Goal: Book appointment/travel/reservation

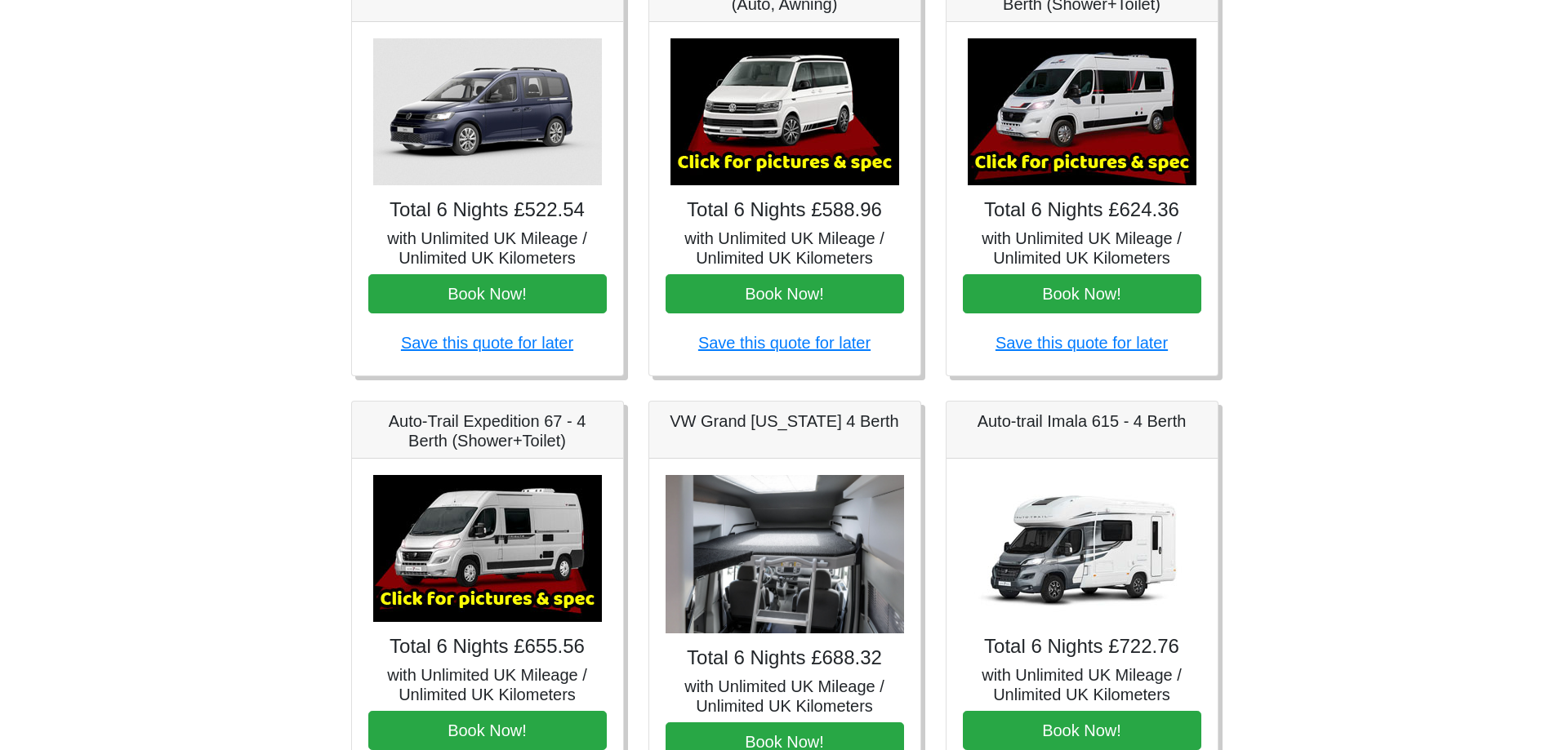
scroll to position [308, 0]
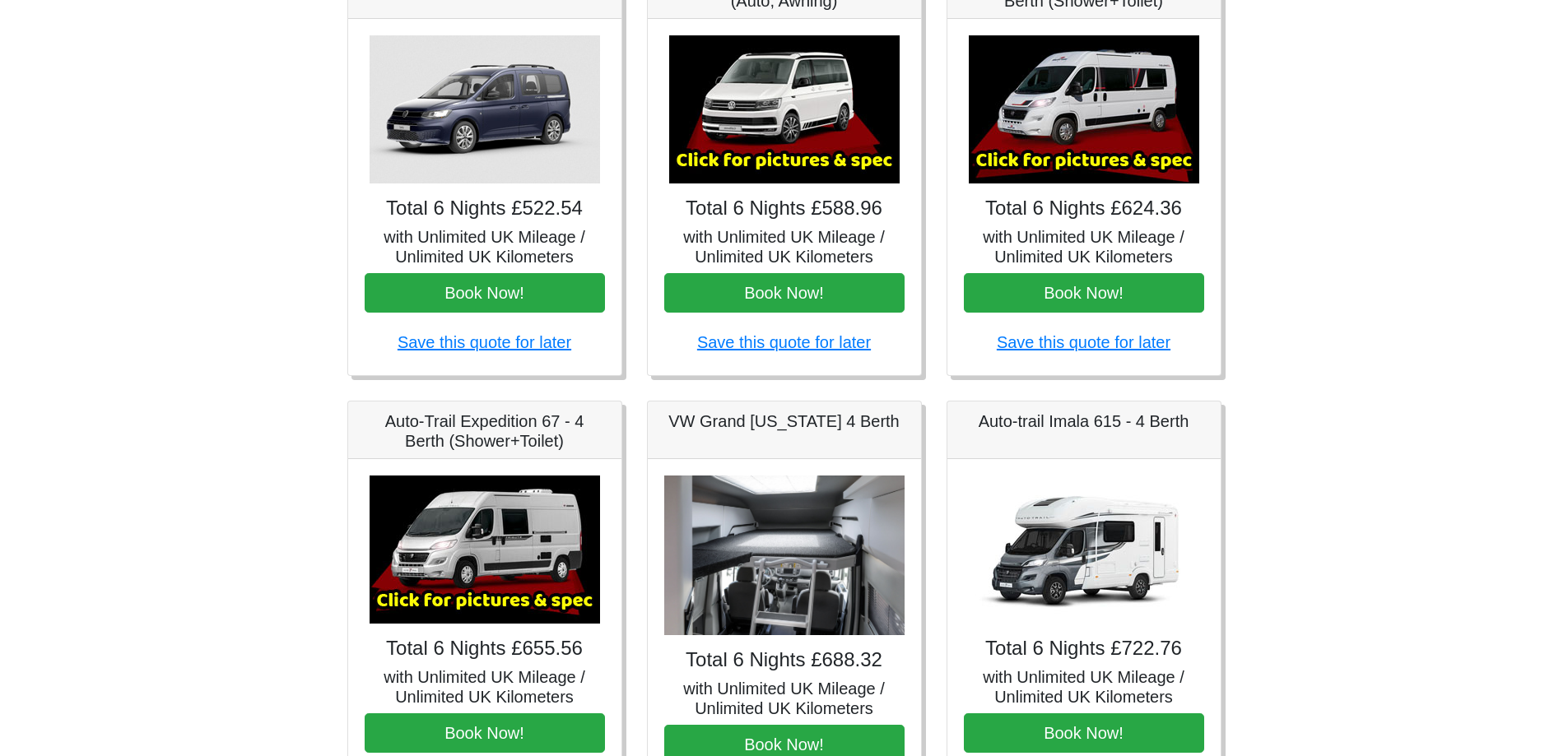
click at [483, 557] on img at bounding box center [484, 549] width 230 height 148
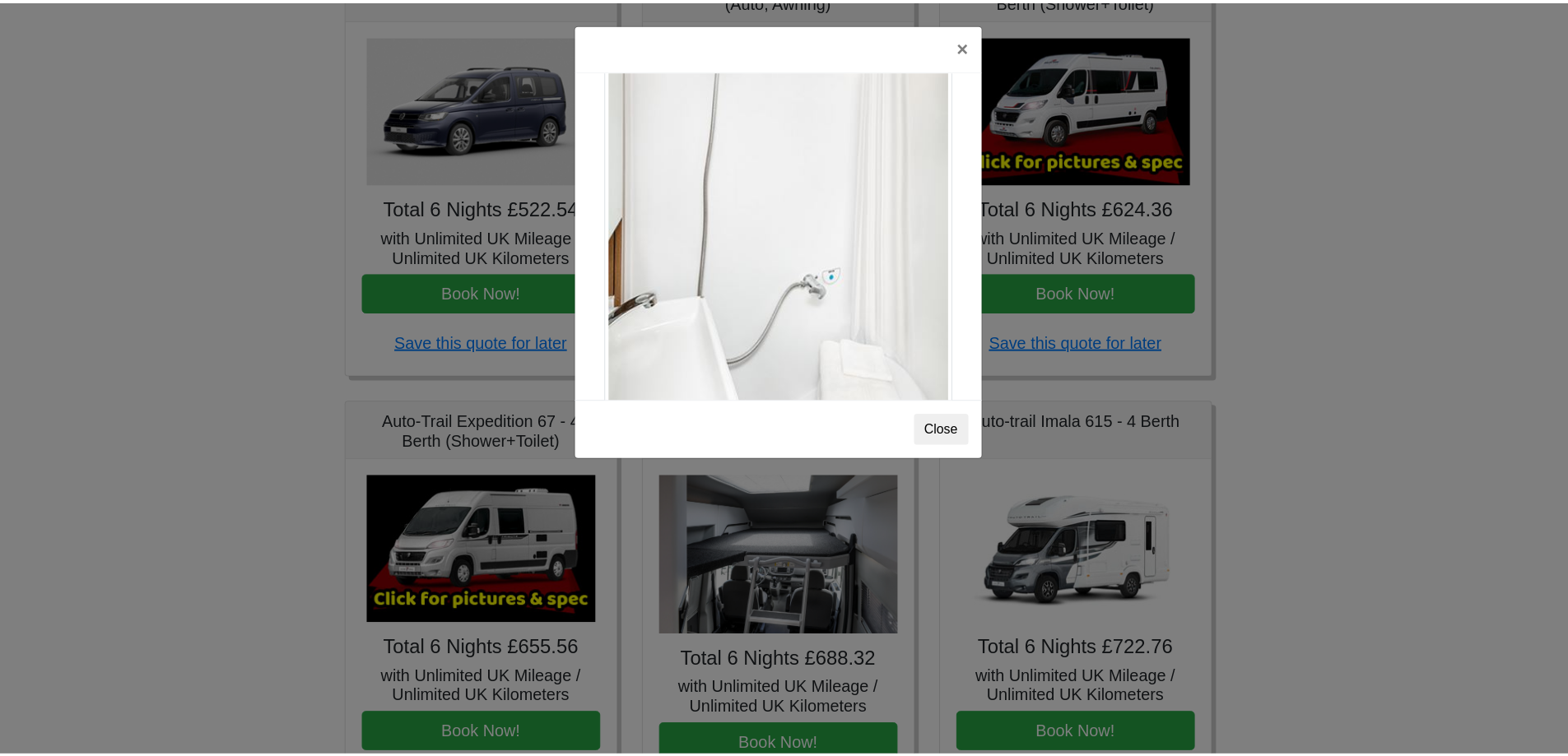
scroll to position [2227, 0]
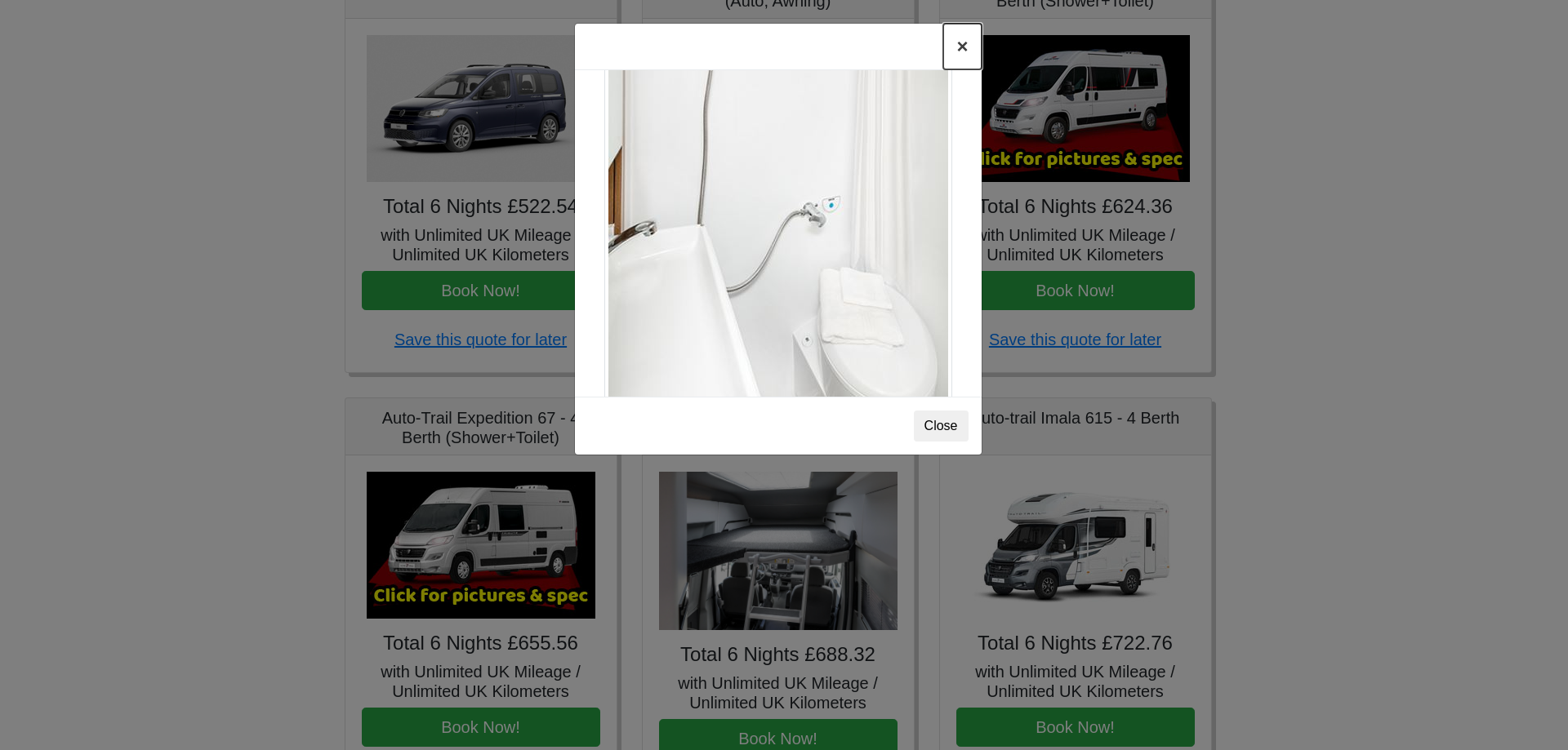
click at [960, 38] on button "×" at bounding box center [961, 46] width 38 height 45
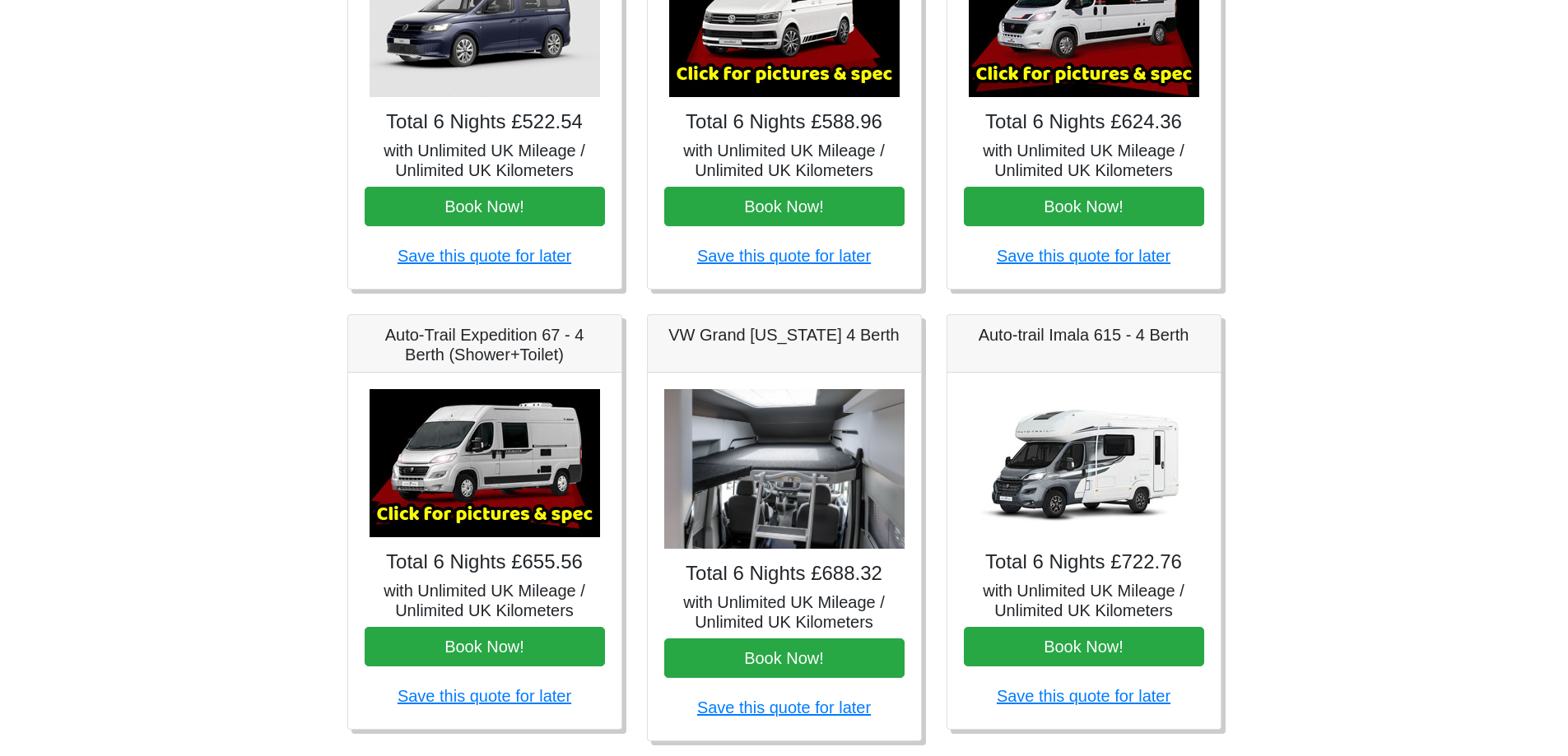
scroll to position [411, 0]
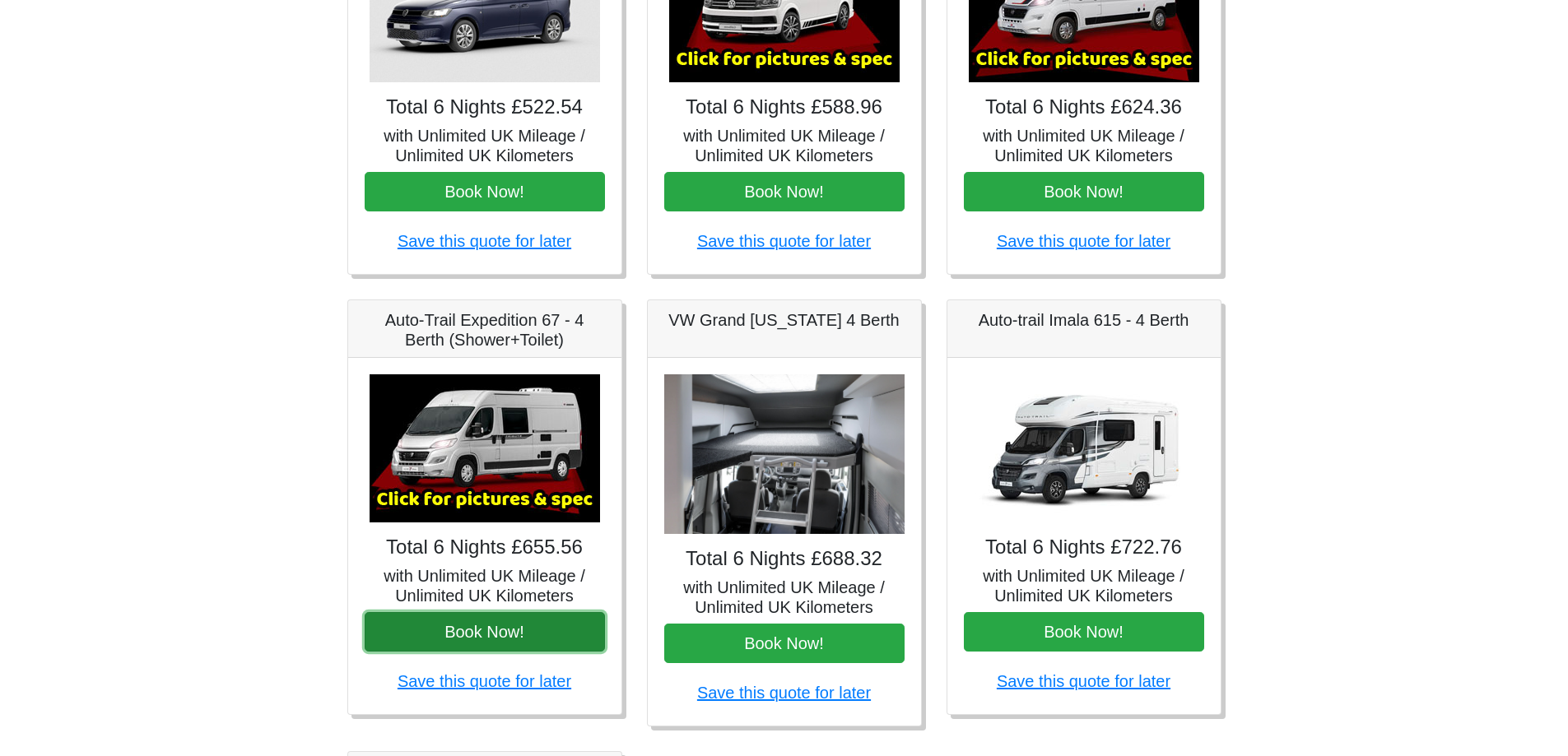
click at [517, 621] on button "Book Now!" at bounding box center [485, 632] width 241 height 40
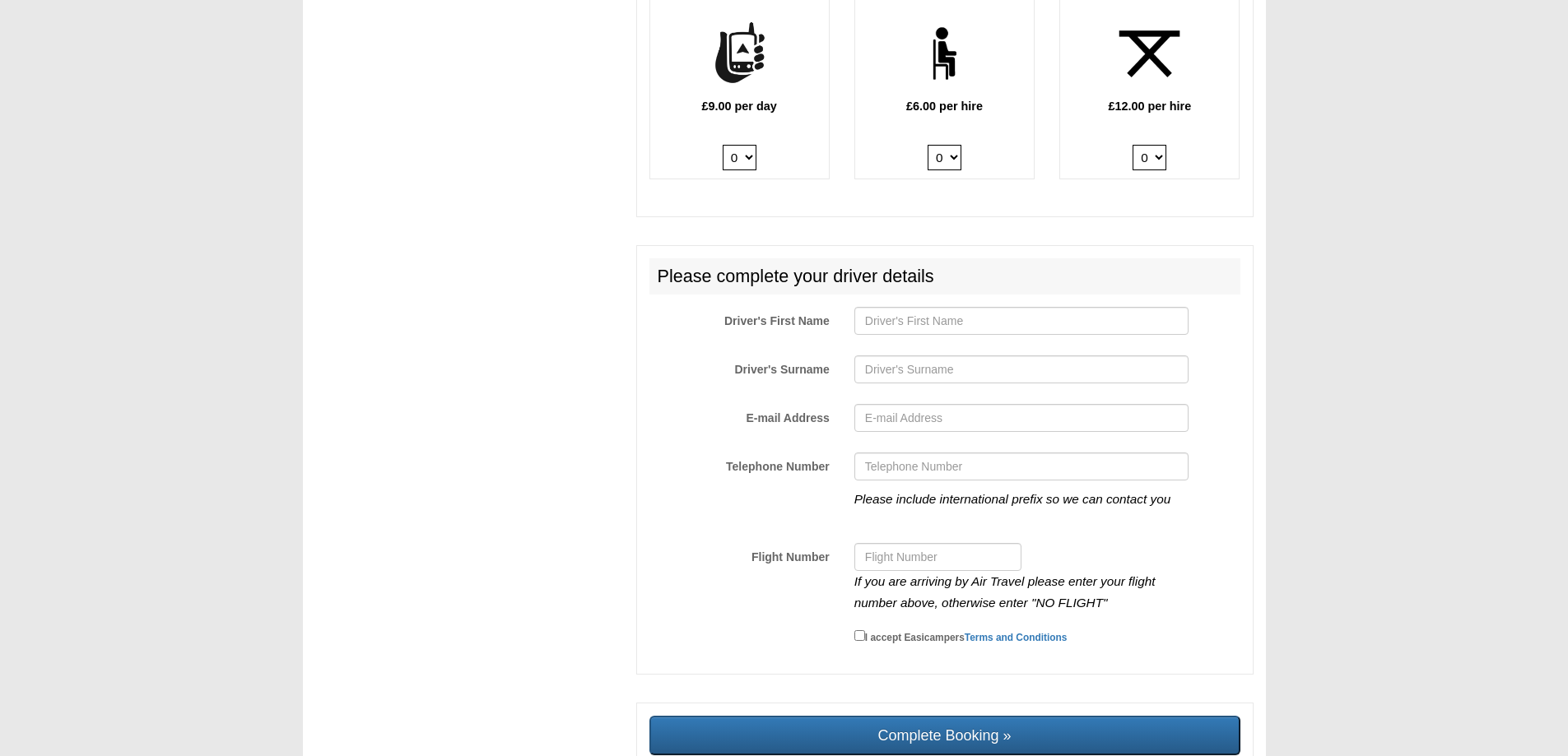
scroll to position [2459, 0]
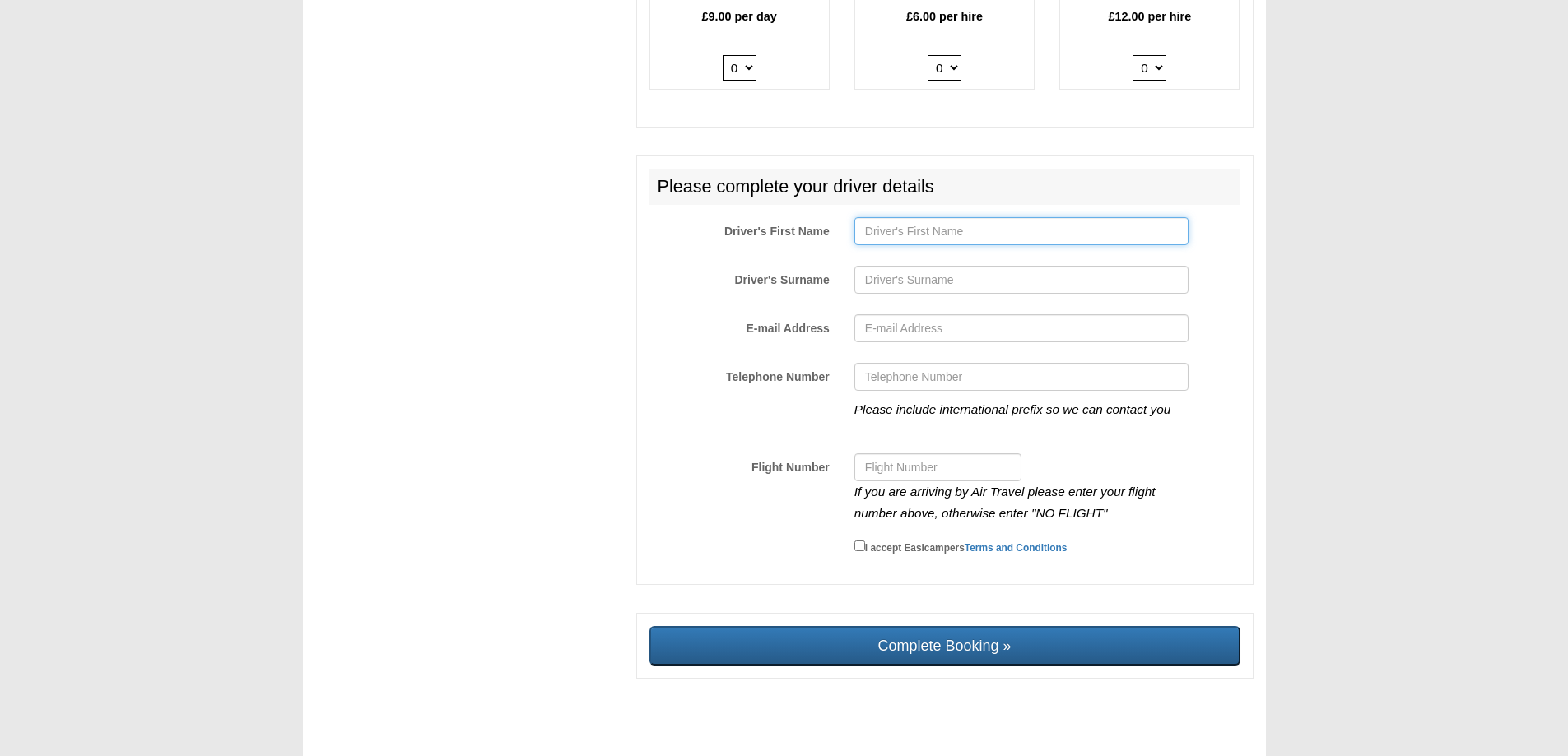
click at [911, 217] on input "Driver's First Name" at bounding box center [1021, 231] width 334 height 28
type input "[PERSON_NAME]"
type input "[EMAIL_ADDRESS][DOMAIN_NAME]"
type input "18023091856"
click at [927, 266] on input "Driver's Surname" at bounding box center [1021, 279] width 334 height 28
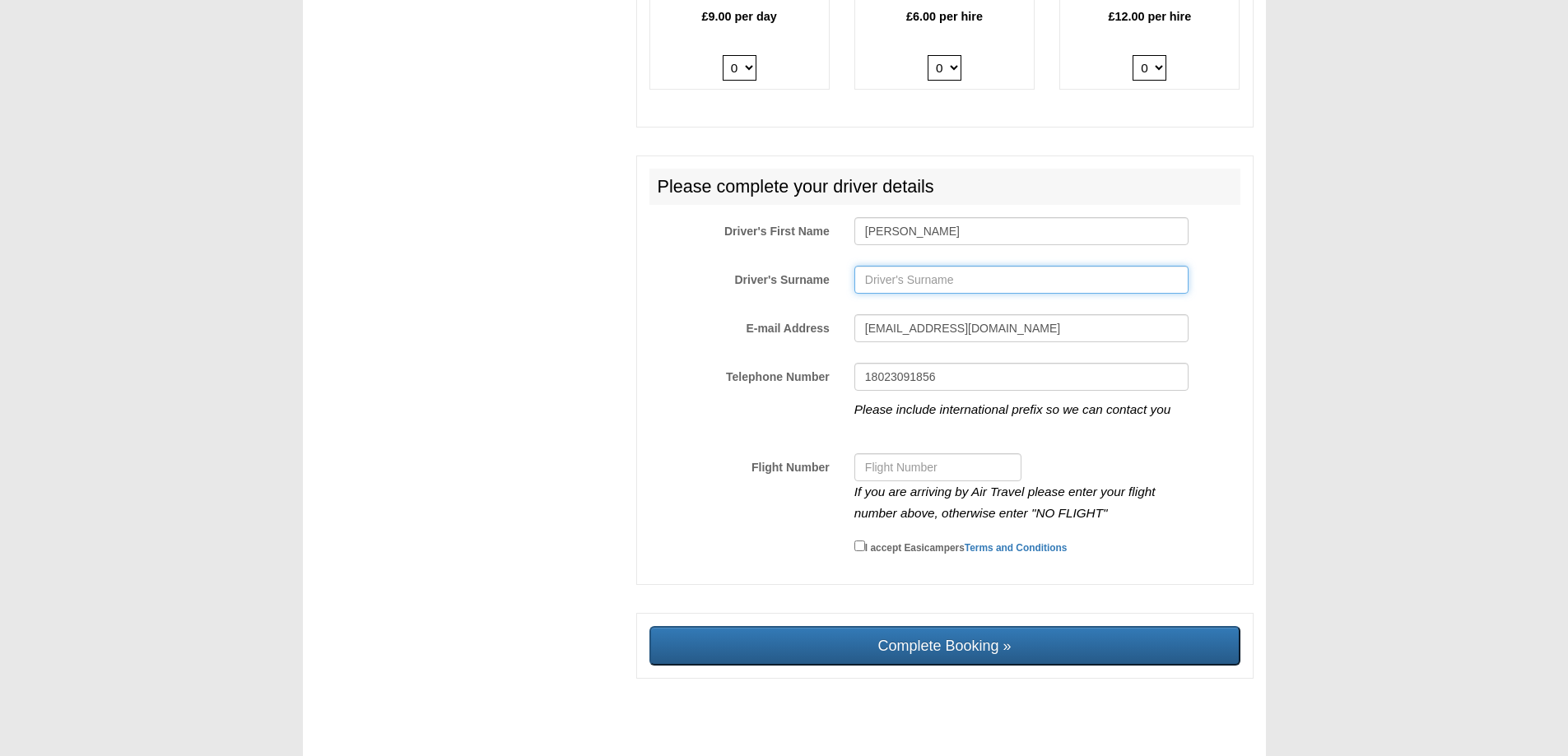
type input "wood"
click at [888, 453] on input "Flight Number" at bounding box center [938, 467] width 167 height 28
type input "El3252"
click at [862, 541] on input "I accept Easicampers Terms and Conditions" at bounding box center [859, 545] width 11 height 11
checkbox input "true"
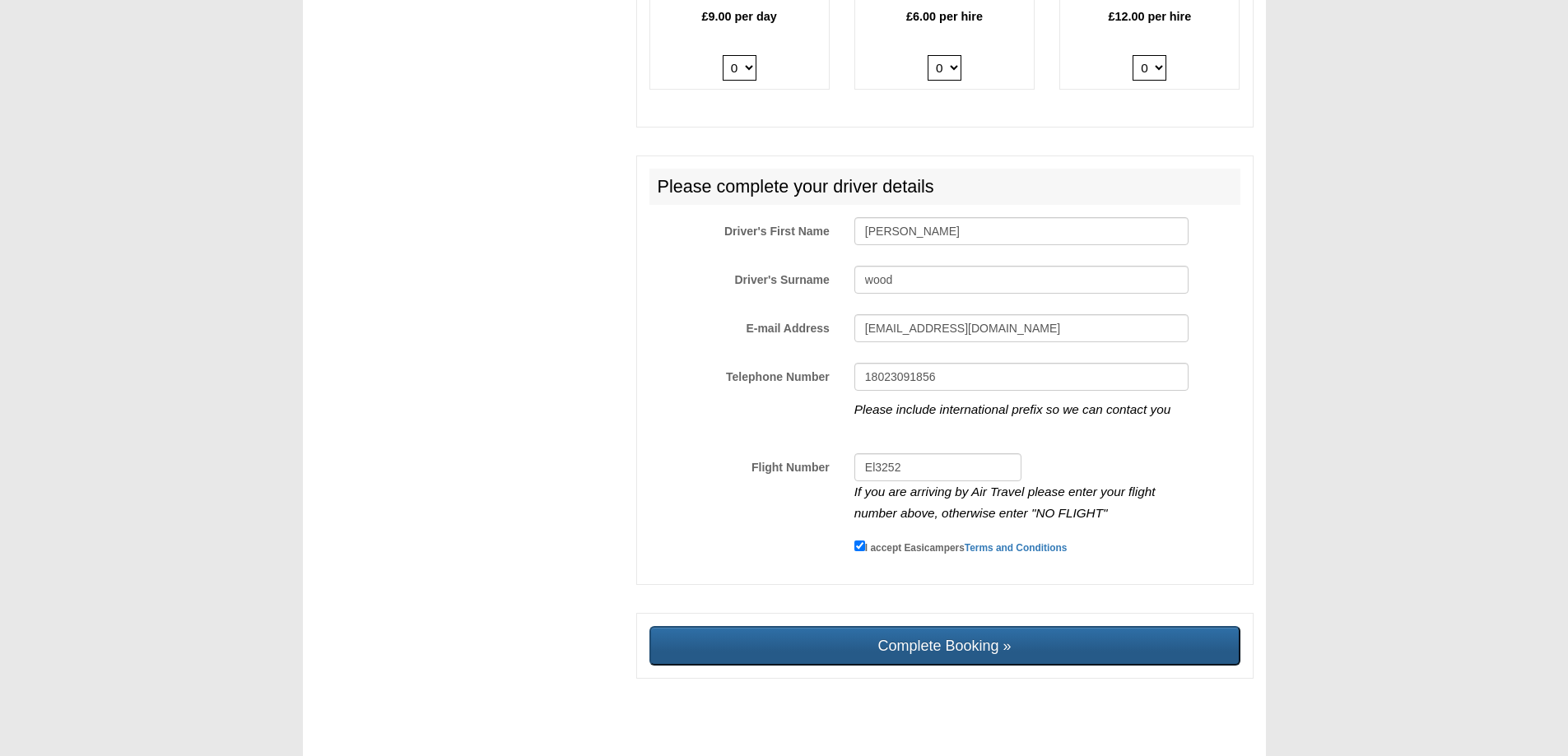
click at [1002, 631] on input "Complete Booking »" at bounding box center [945, 645] width 591 height 40
type input "Sending, please wait..."
